Goal: Task Accomplishment & Management: Manage account settings

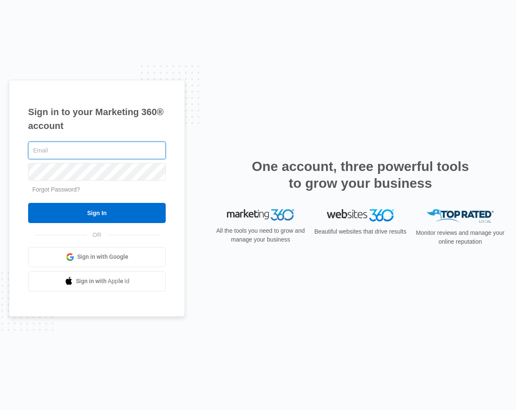
type input "[PERSON_NAME][EMAIL_ADDRESS][DOMAIN_NAME]"
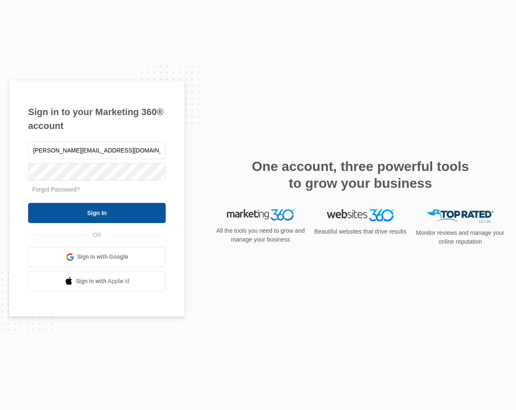
click at [112, 214] on input "Sign In" at bounding box center [97, 213] width 138 height 20
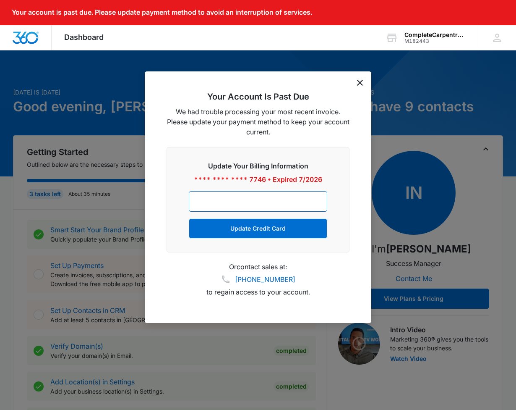
click at [472, 267] on div at bounding box center [258, 205] width 516 height 410
click at [231, 197] on div at bounding box center [258, 201] width 139 height 21
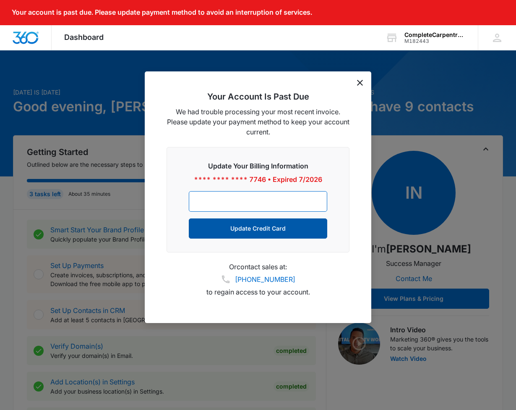
click at [225, 228] on button "Update Credit Card" at bounding box center [258, 228] width 139 height 20
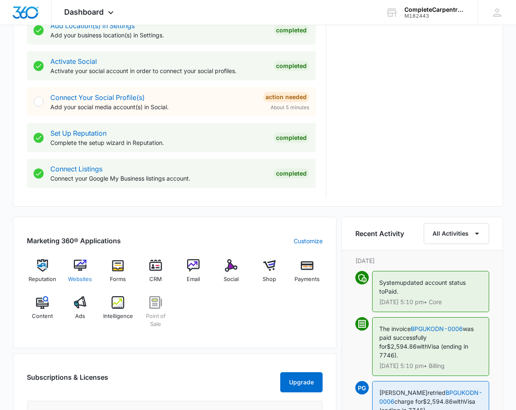
scroll to position [330, 0]
click at [78, 274] on div "Websites" at bounding box center [80, 274] width 31 height 30
